Goal: Information Seeking & Learning: Find specific fact

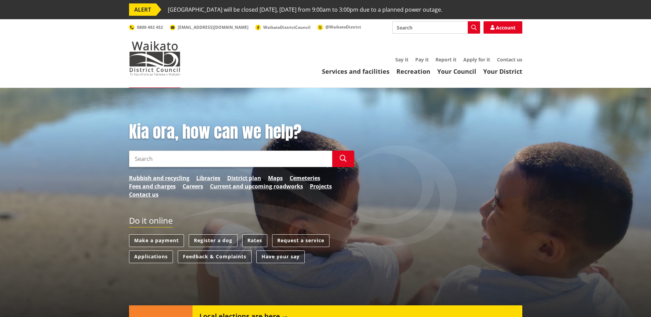
click at [247, 237] on link "Rates" at bounding box center [254, 240] width 25 height 13
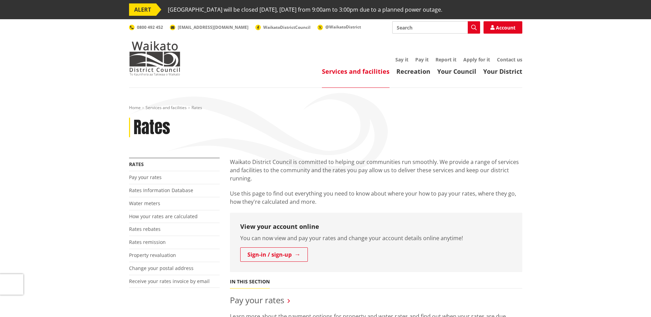
scroll to position [137, 0]
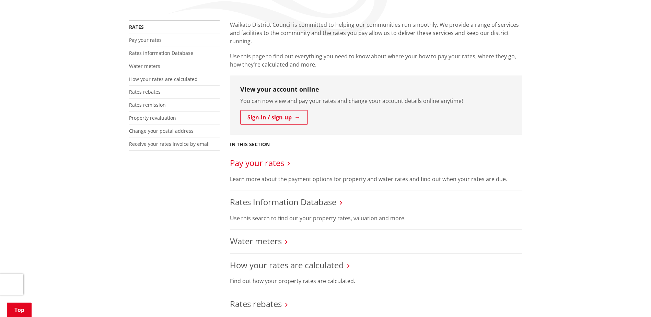
click at [274, 166] on link "Pay your rates" at bounding box center [257, 162] width 54 height 11
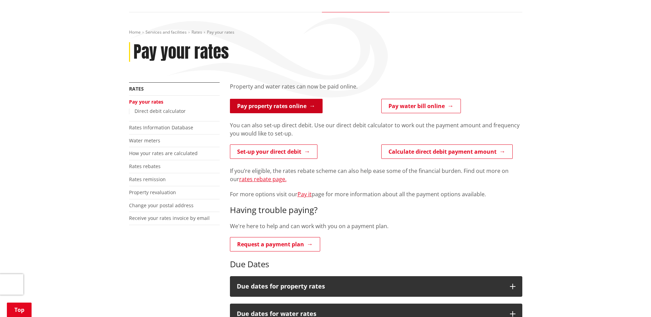
scroll to position [103, 0]
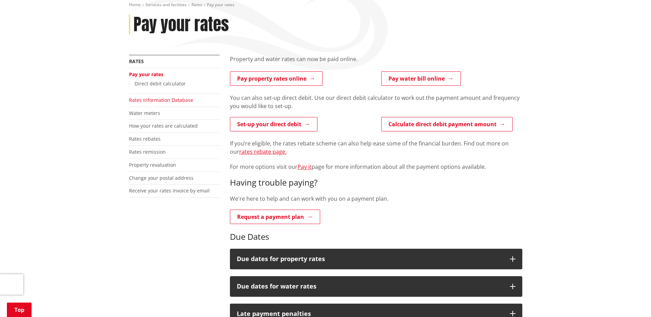
click at [151, 99] on link "Rates Information Database" at bounding box center [161, 100] width 64 height 7
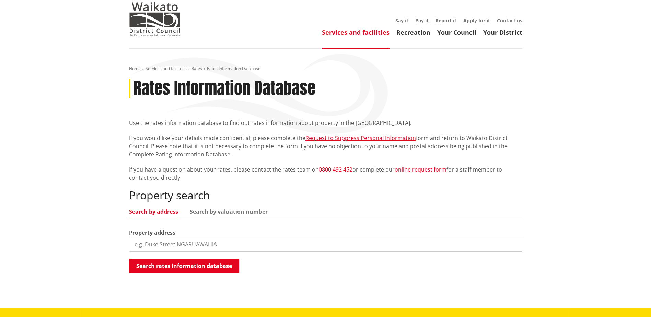
scroll to position [69, 0]
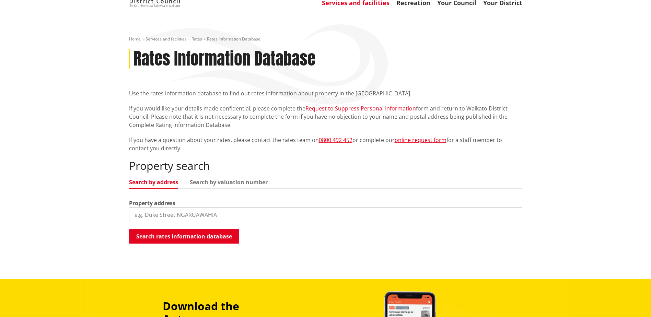
click at [232, 210] on input "search" at bounding box center [325, 214] width 393 height 15
type input "76 Te Puea Avenue"
click at [204, 232] on button "Search rates information database" at bounding box center [184, 236] width 110 height 14
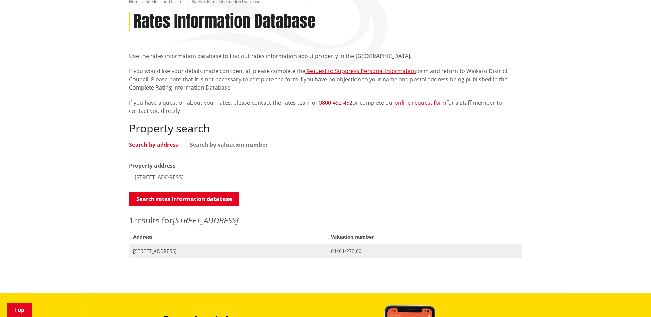
scroll to position [137, 0]
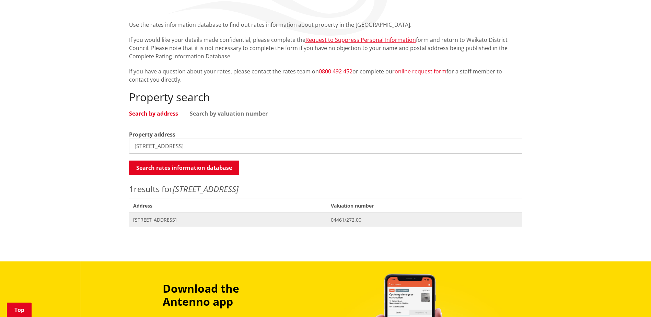
click at [199, 219] on span "[STREET_ADDRESS]" at bounding box center [228, 220] width 190 height 7
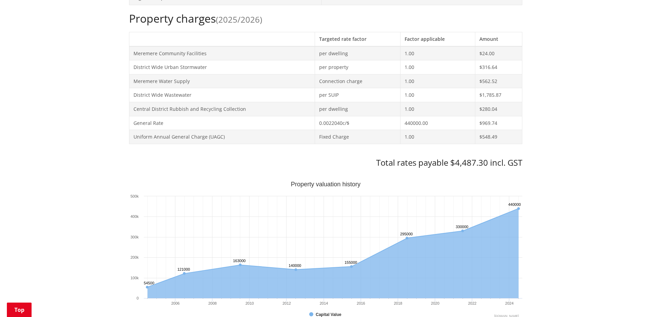
scroll to position [309, 0]
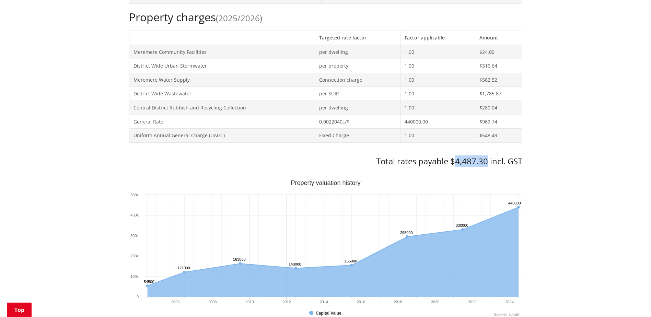
drag, startPoint x: 486, startPoint y: 163, endPoint x: 456, endPoint y: 160, distance: 30.7
click at [456, 160] on h3 "Total rates payable $4,487.30 incl. GST" at bounding box center [325, 162] width 393 height 10
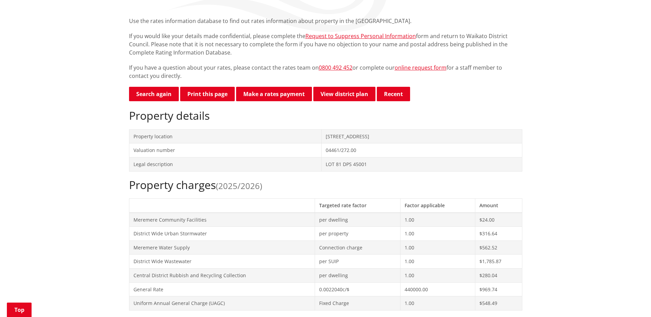
scroll to position [137, 0]
